Goal: Task Accomplishment & Management: Manage account settings

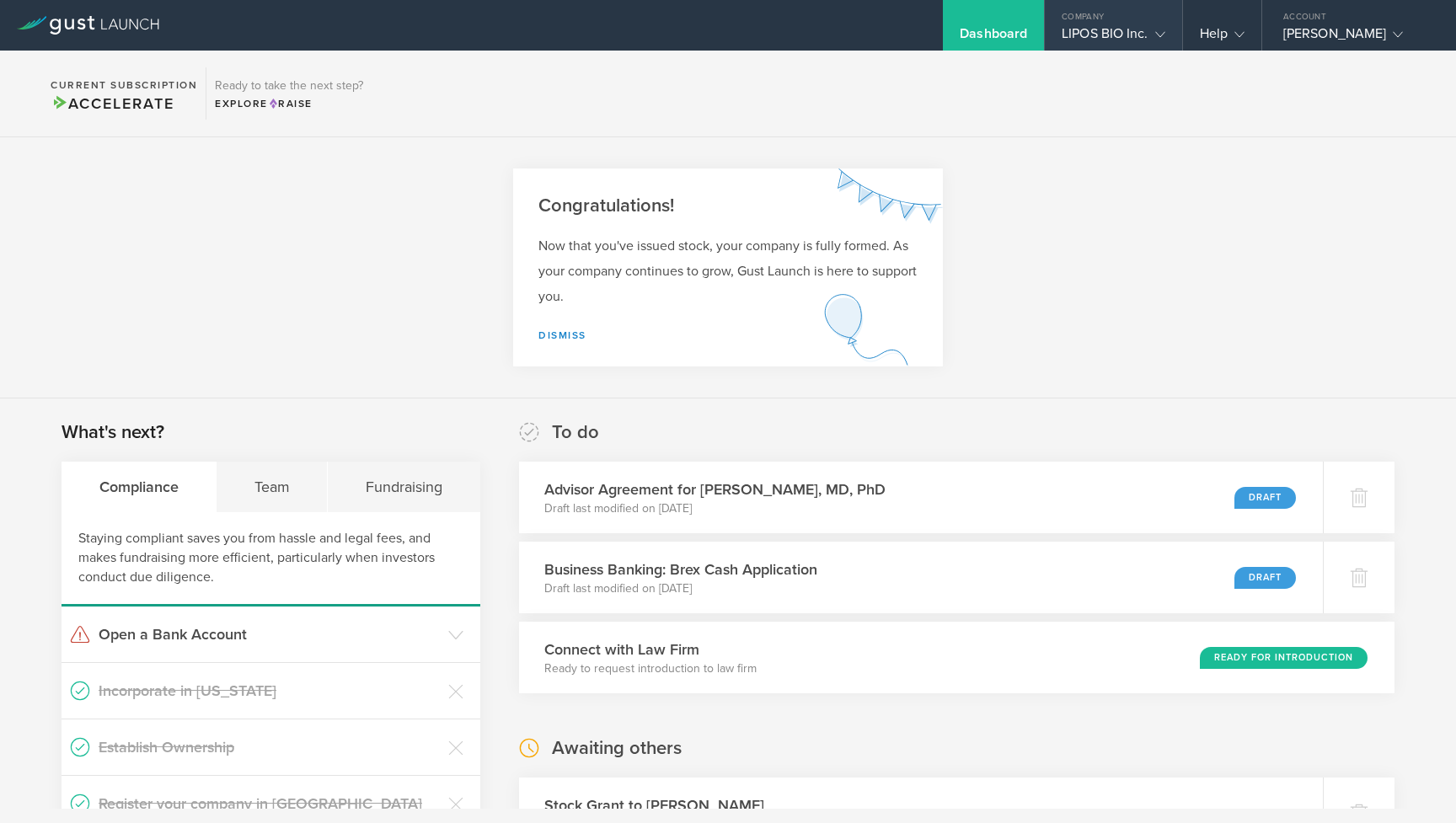
click at [1115, 45] on div "LIPOS BIO Inc." at bounding box center [1113, 37] width 102 height 25
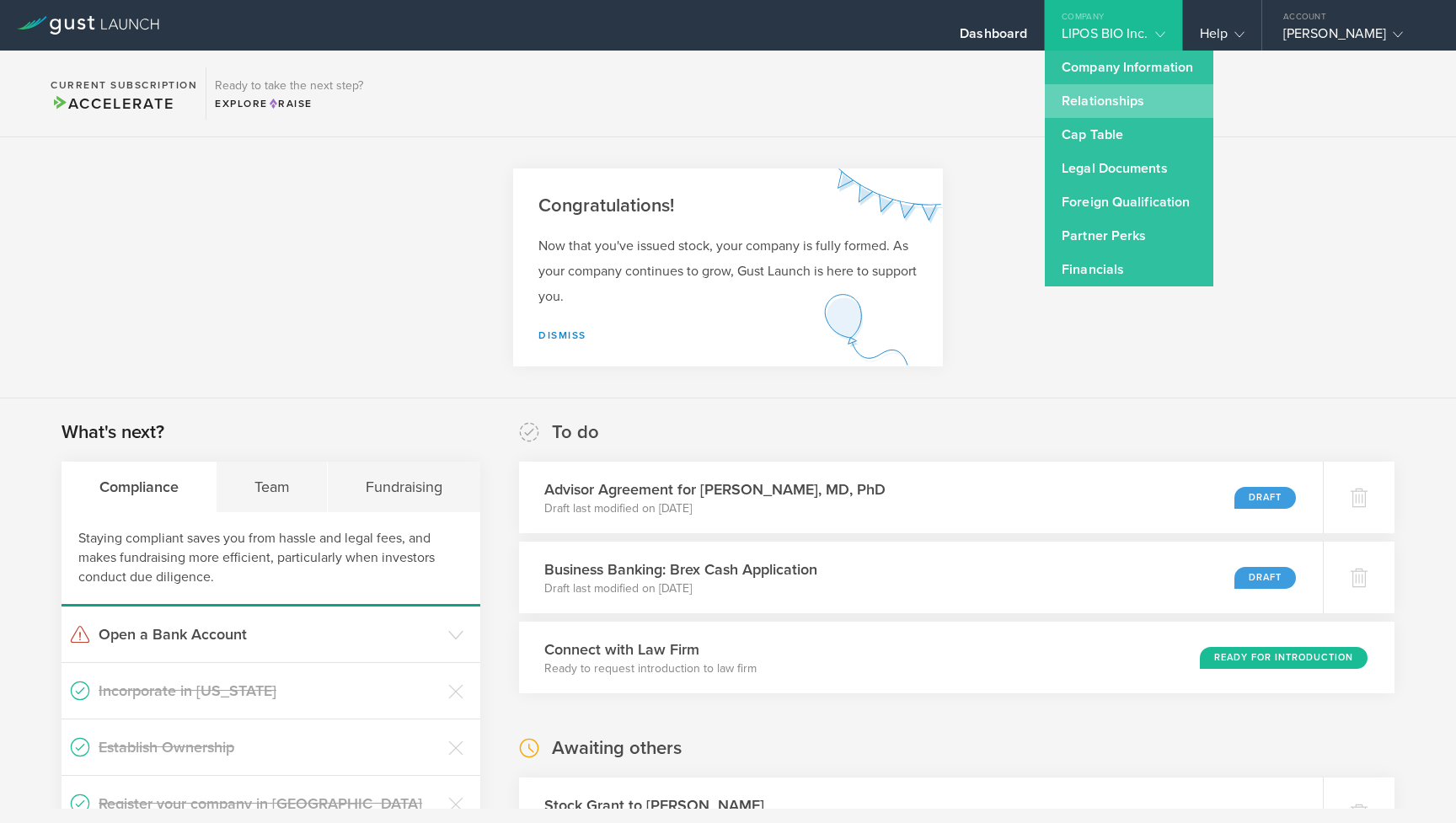
click at [1112, 95] on link "Relationships" at bounding box center [1129, 101] width 168 height 33
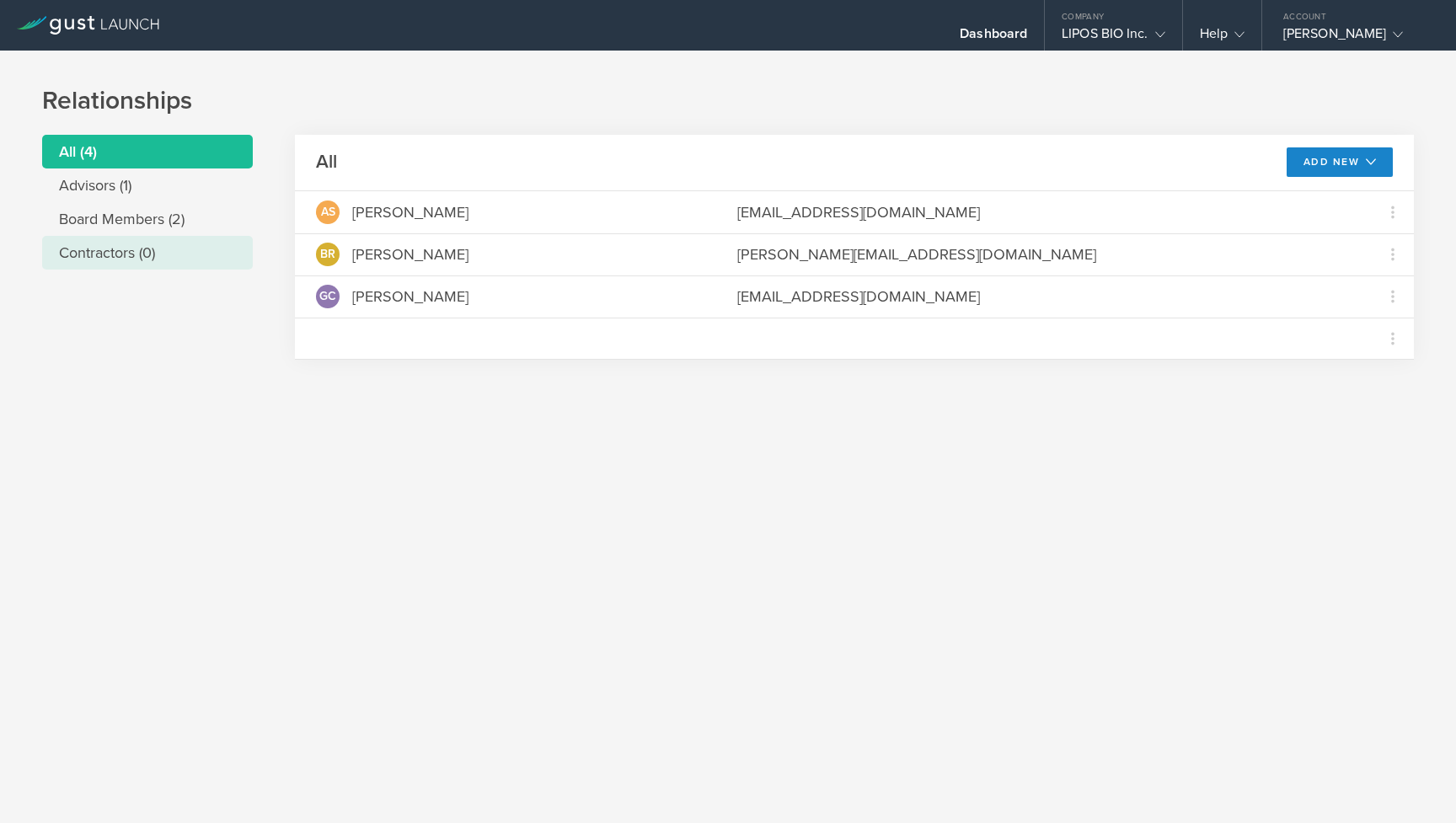
click at [165, 236] on li "Contractors (0)" at bounding box center [147, 253] width 210 height 33
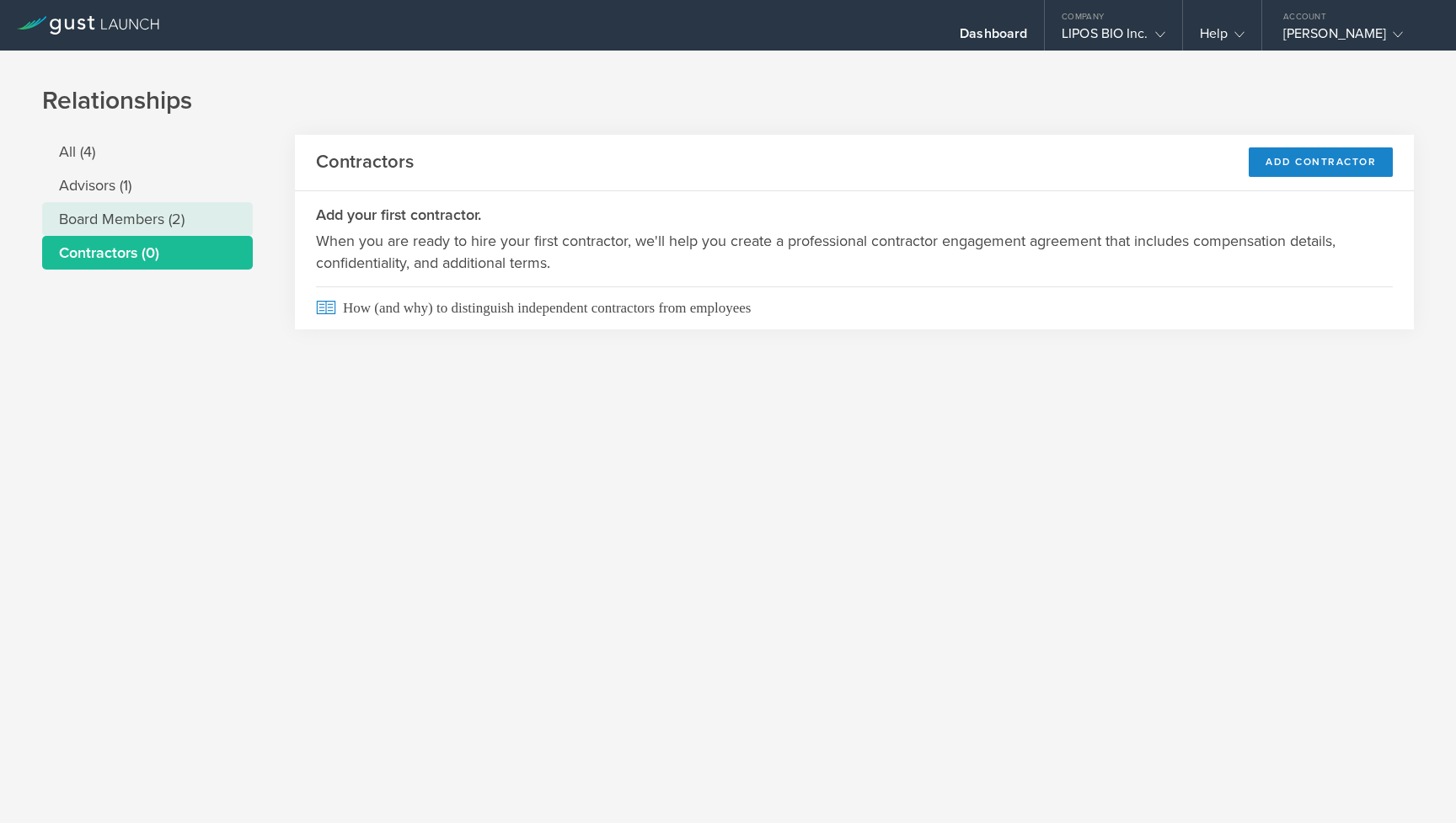
click at [167, 228] on li "Board Members (2)" at bounding box center [147, 219] width 210 height 33
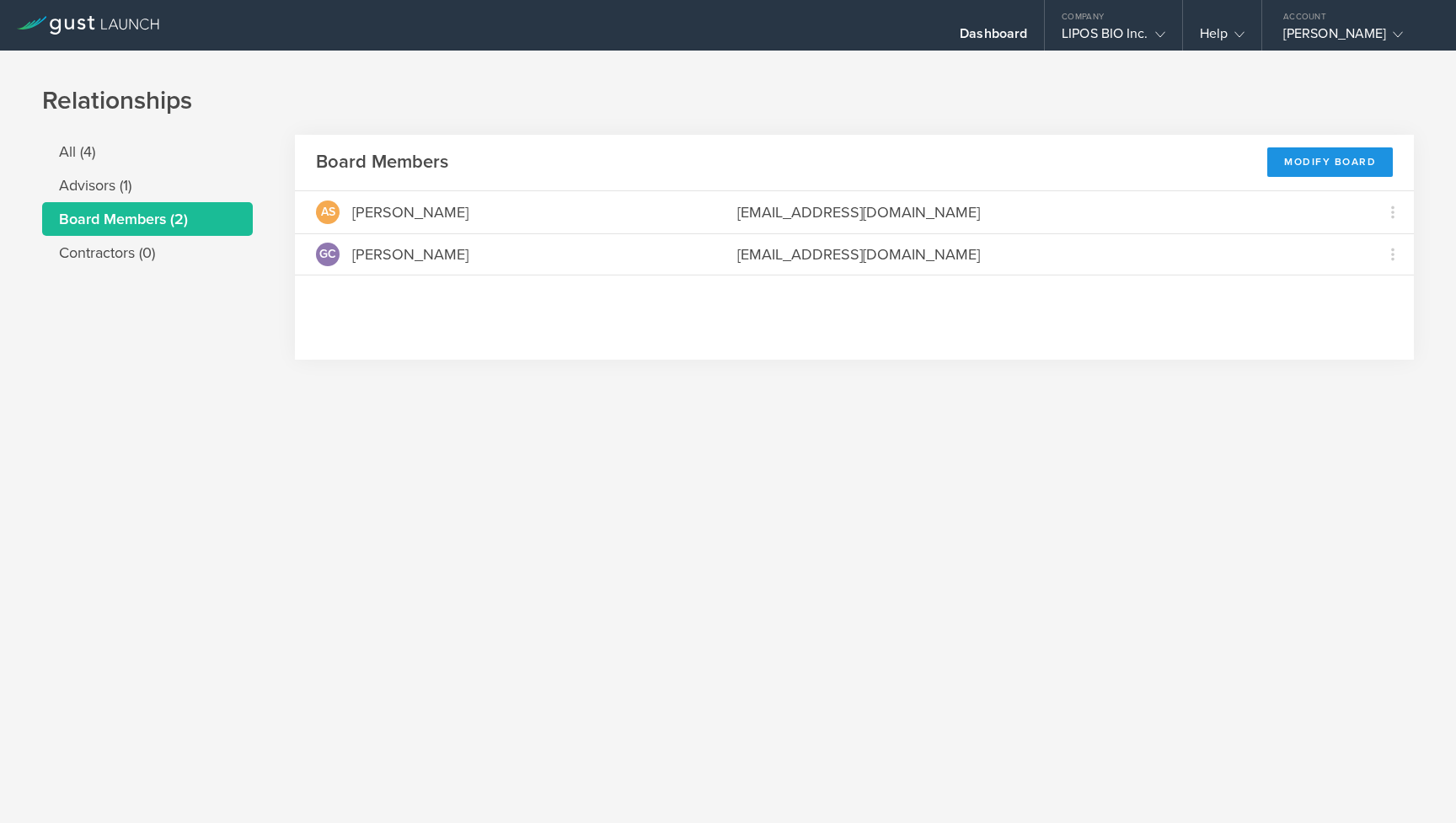
click at [1318, 155] on div "Modify Board" at bounding box center [1329, 162] width 126 height 30
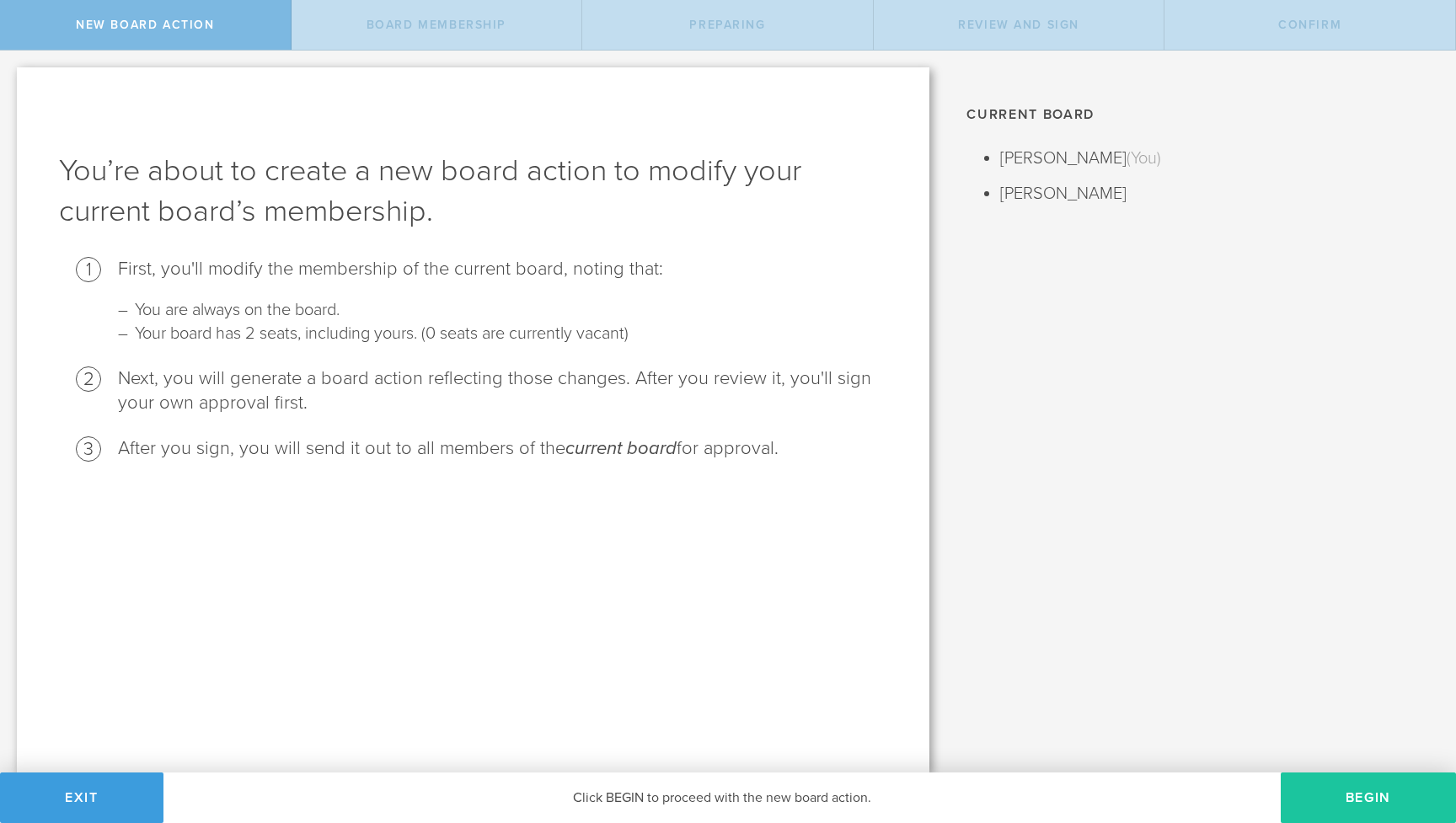
click at [1362, 798] on button "Begin" at bounding box center [1368, 797] width 175 height 50
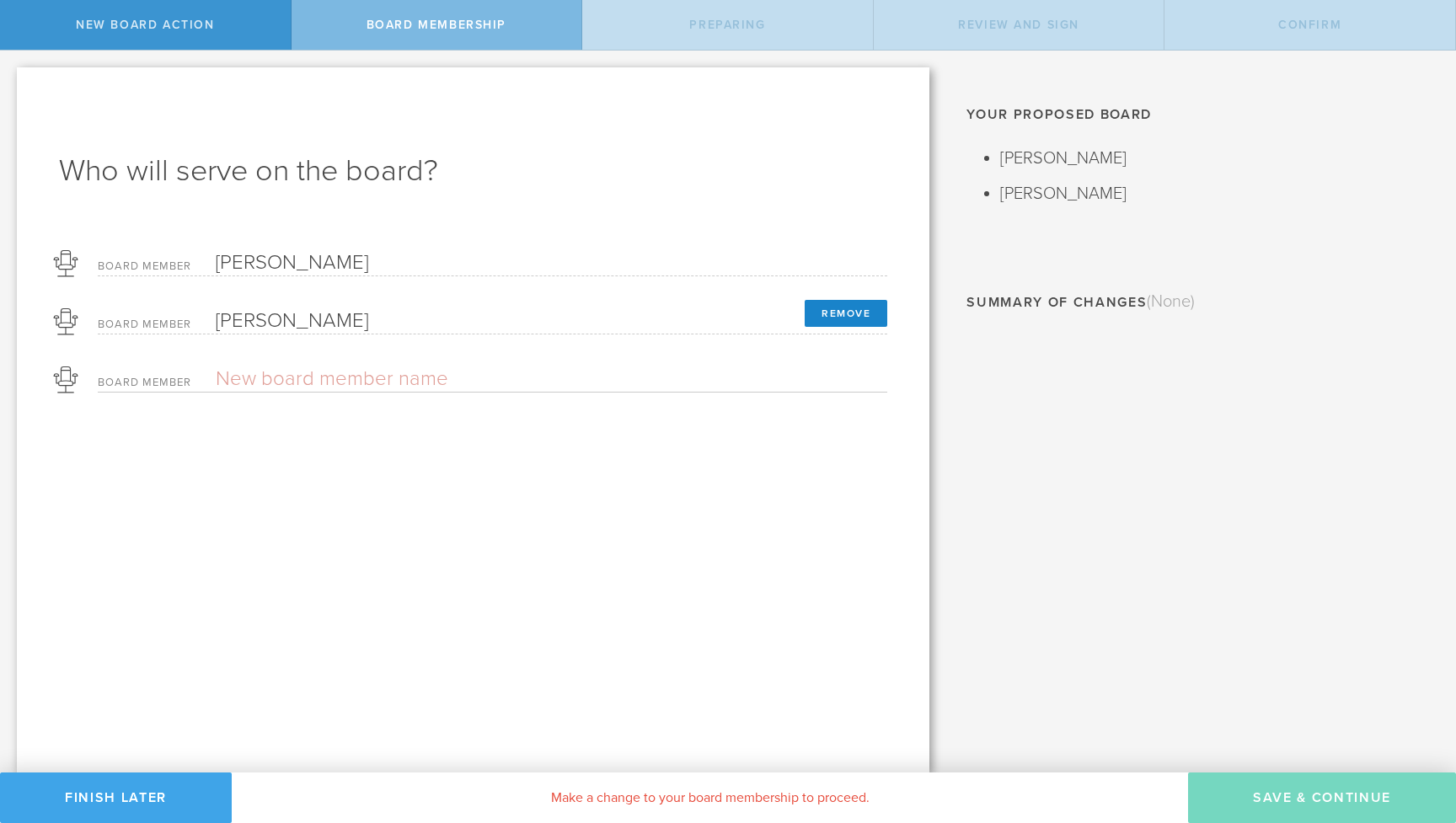
click at [153, 783] on button "Finish Later" at bounding box center [115, 797] width 232 height 50
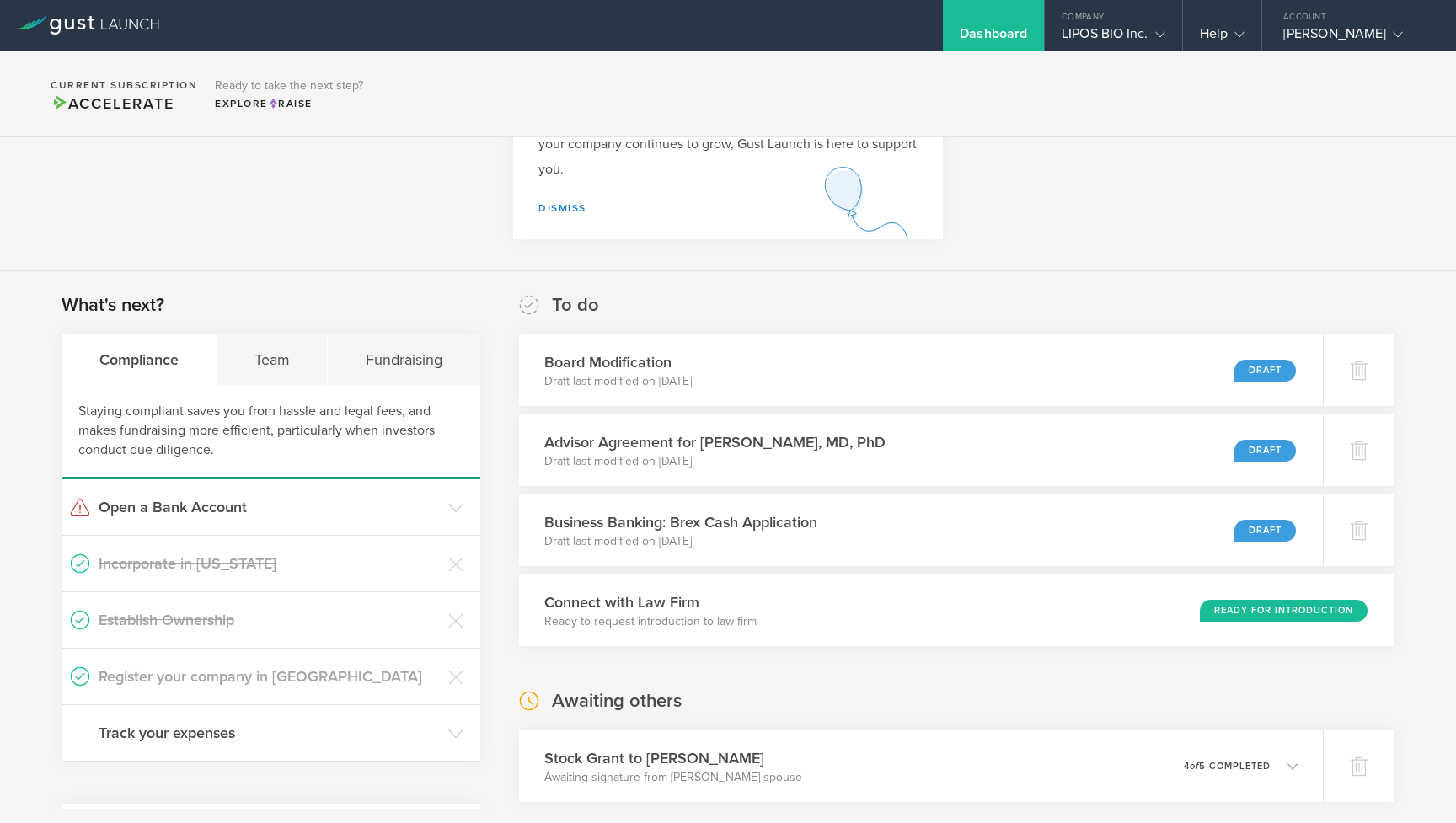
scroll to position [179, 0]
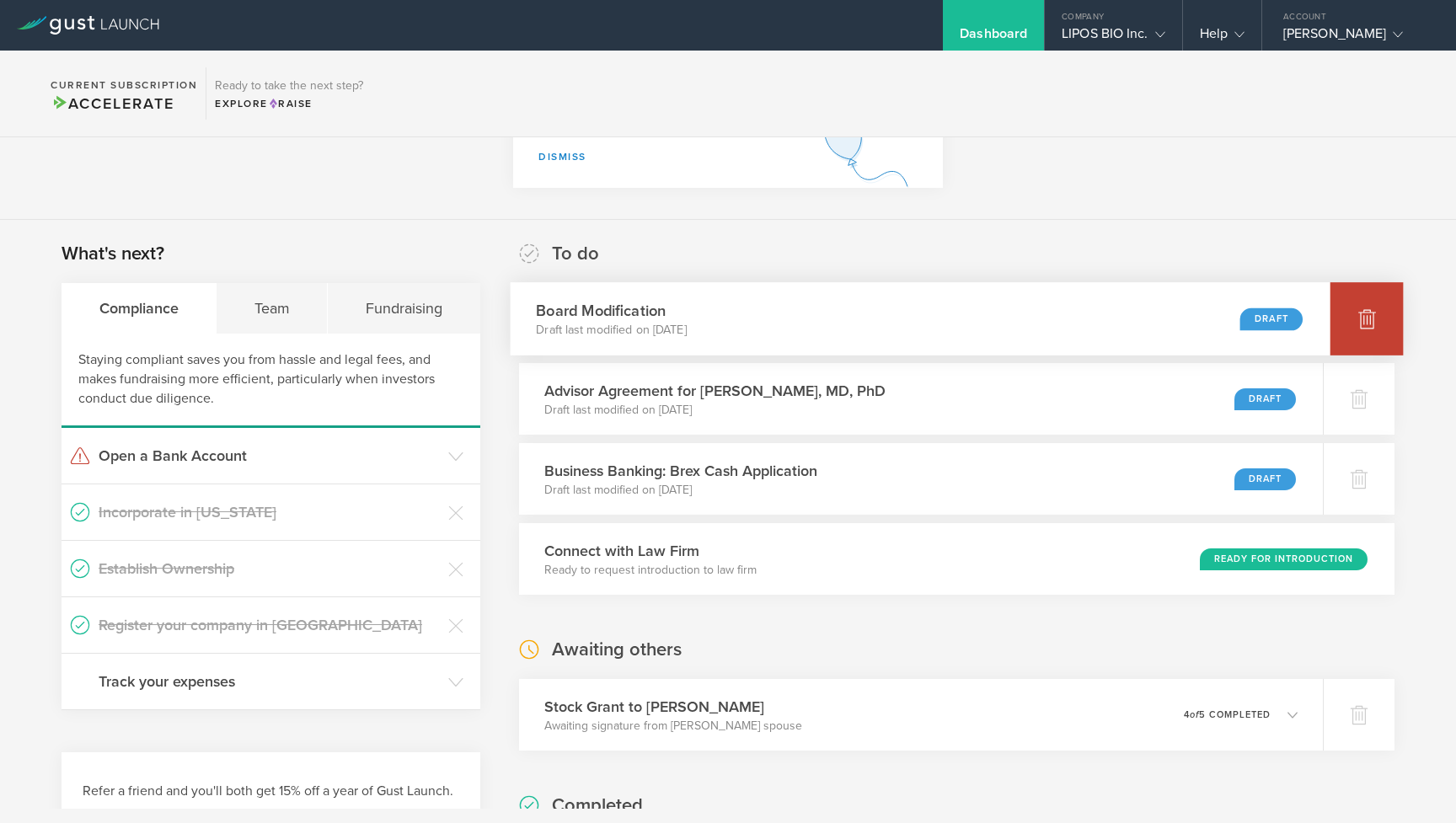
click at [1356, 312] on icon at bounding box center [1367, 318] width 20 height 20
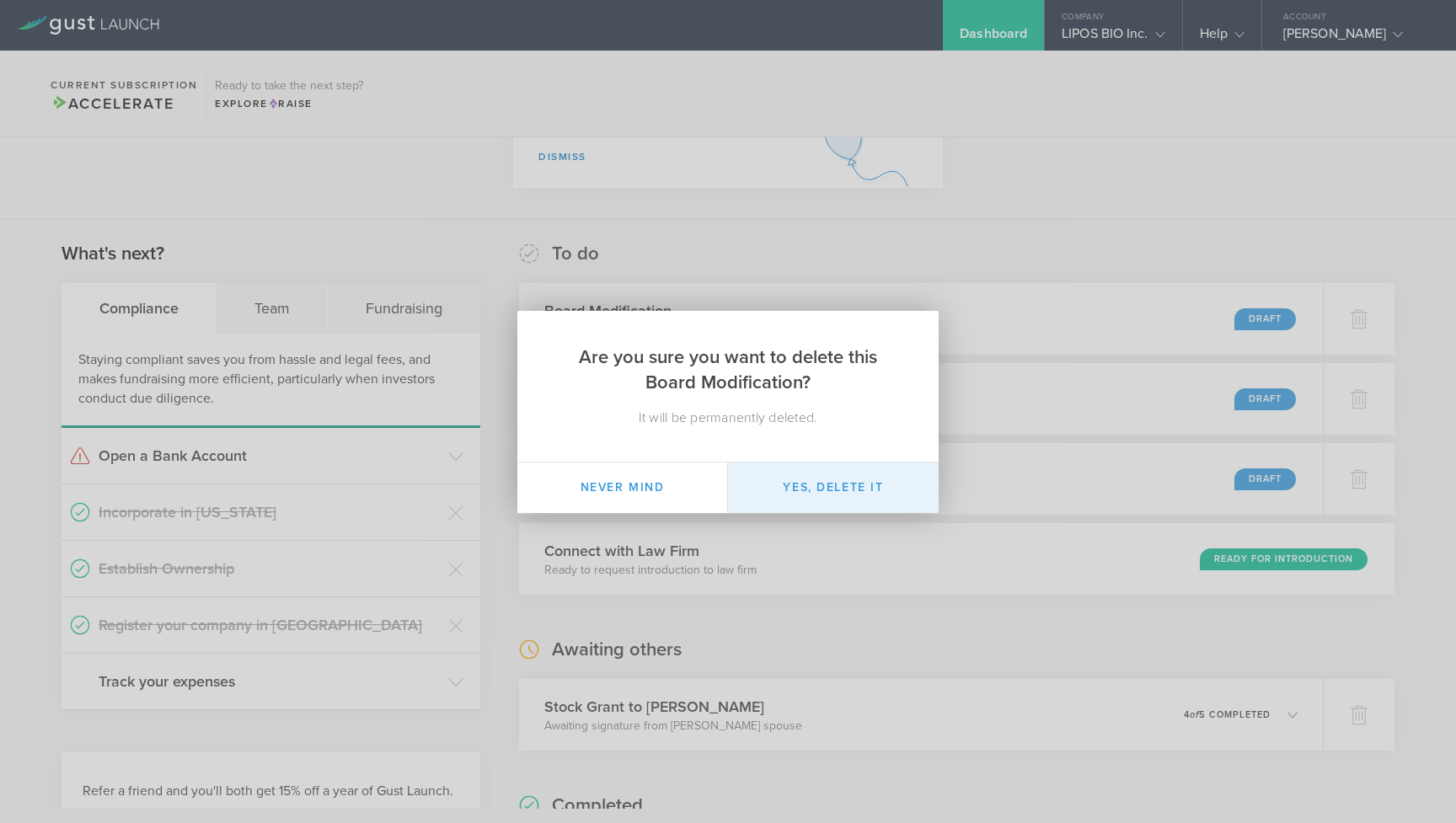
click at [855, 478] on button "Yes, delete it" at bounding box center [833, 487] width 210 height 50
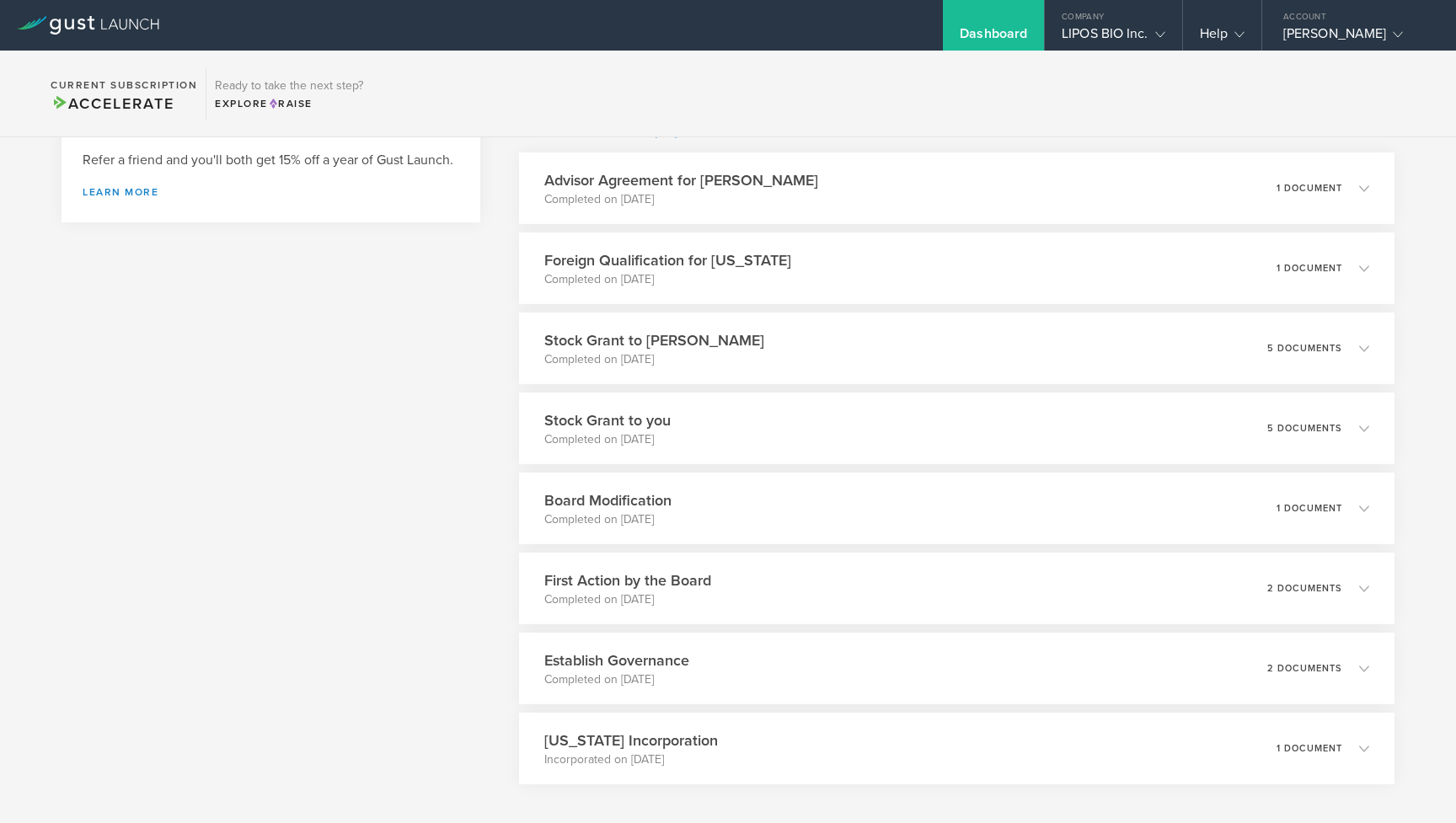
scroll to position [812, 0]
click at [955, 342] on div "Stock Grant to [PERSON_NAME] Completed on [DATE] 5 documents" at bounding box center [956, 345] width 893 height 73
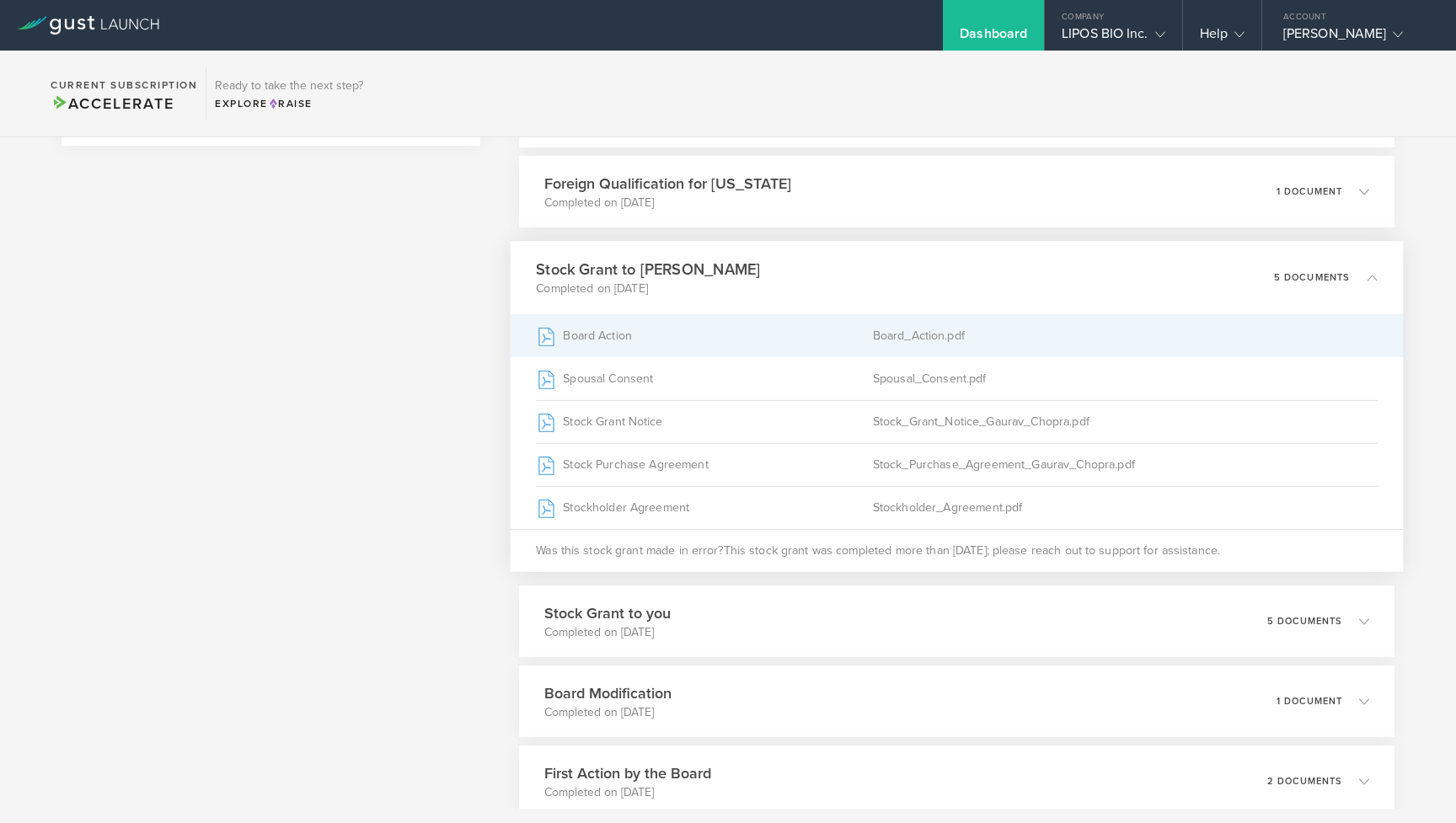
scroll to position [886, 0]
click at [955, 338] on div "Board_Action.pdf" at bounding box center [1124, 335] width 504 height 42
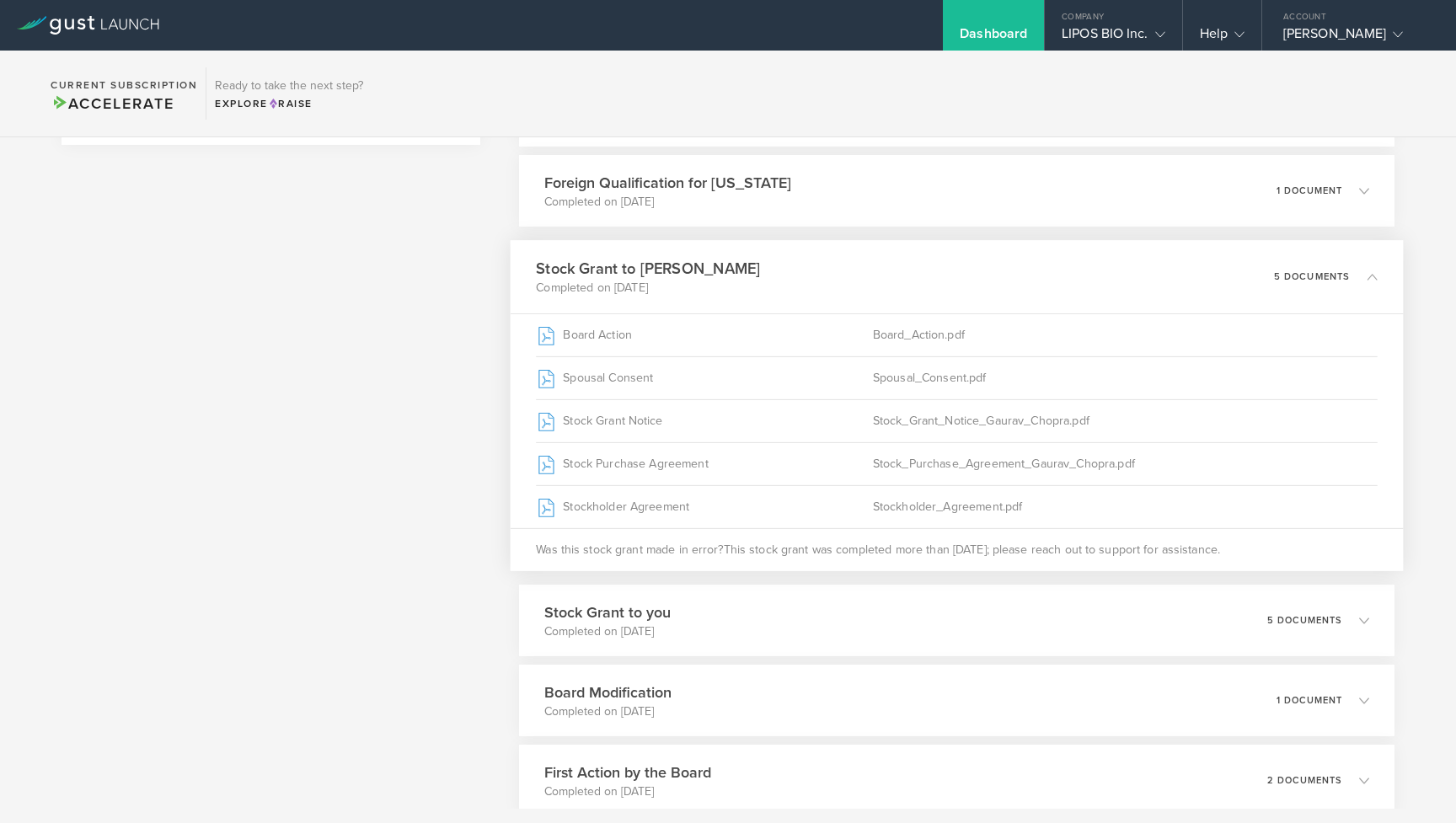
click at [469, 660] on div "What's next? Compliance Team Fundraising Staying compliant saves you from hassl…" at bounding box center [271, 297] width 419 height 1527
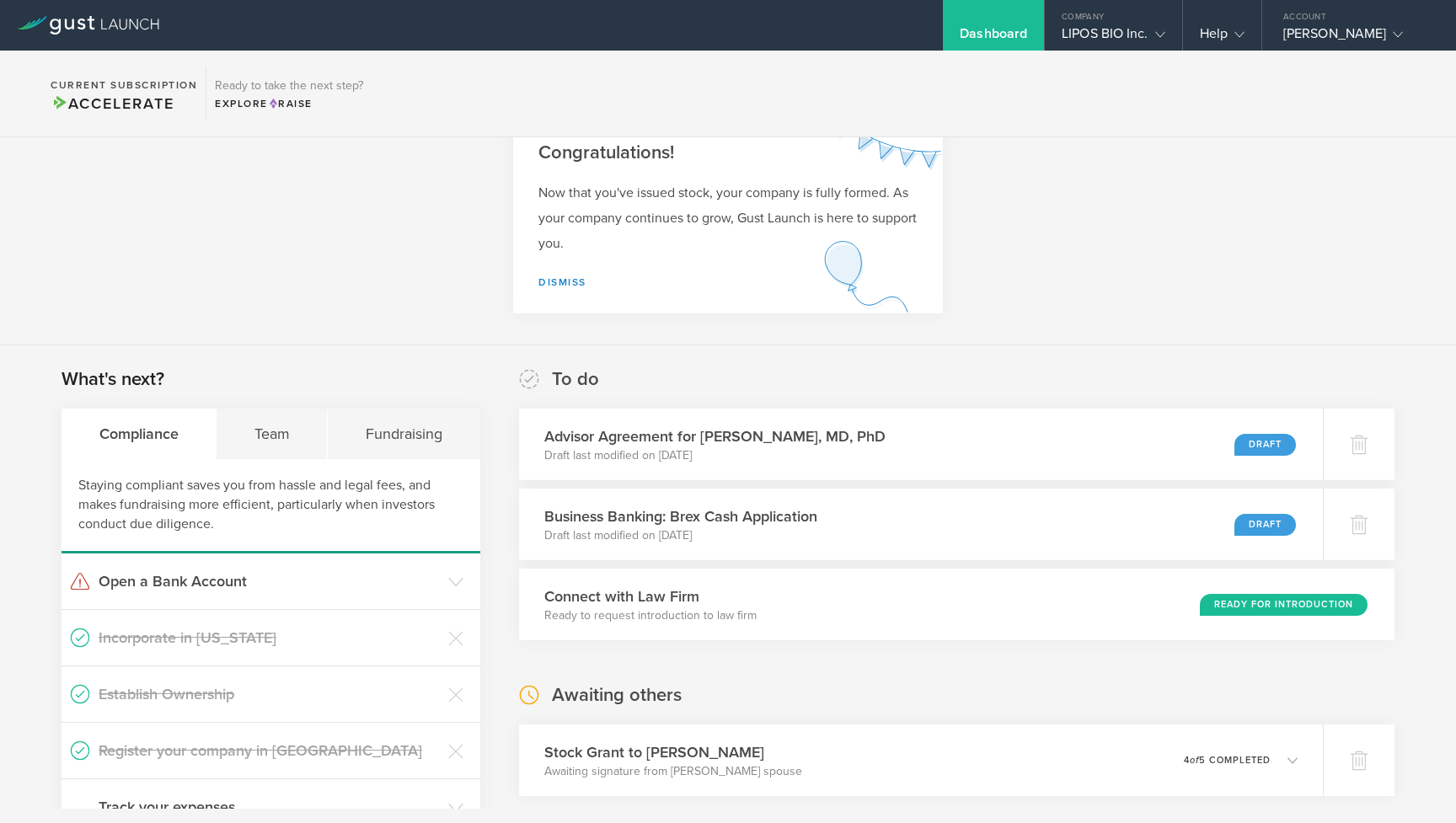
scroll to position [52, 0]
